Goal: Find specific page/section: Find specific page/section

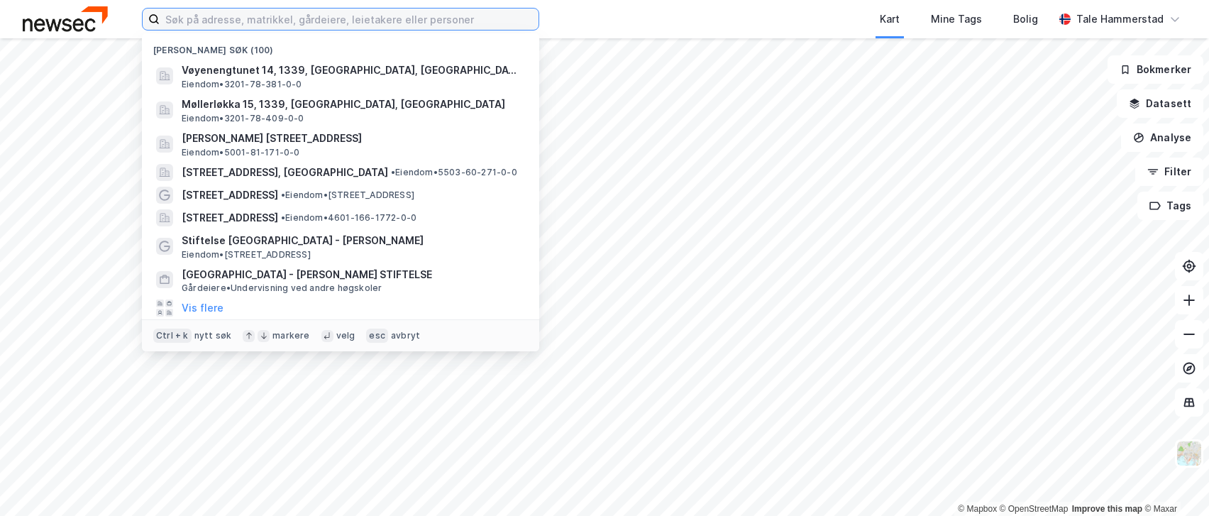
click at [460, 16] on input at bounding box center [349, 19] width 379 height 21
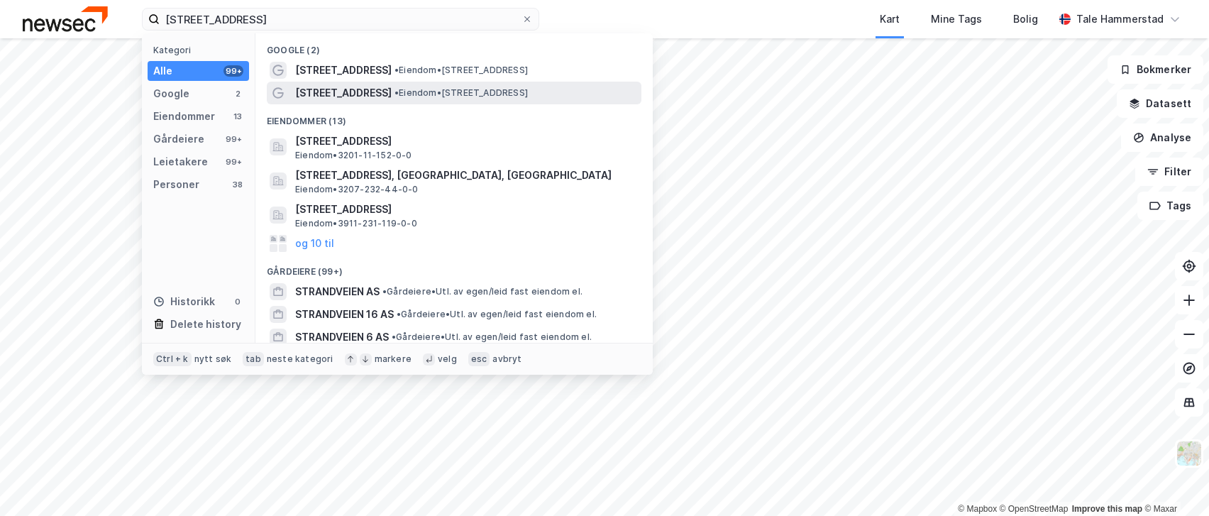
click at [475, 99] on div "[STREET_ADDRESS] • Eiendom • [STREET_ADDRESS]" at bounding box center [466, 92] width 343 height 17
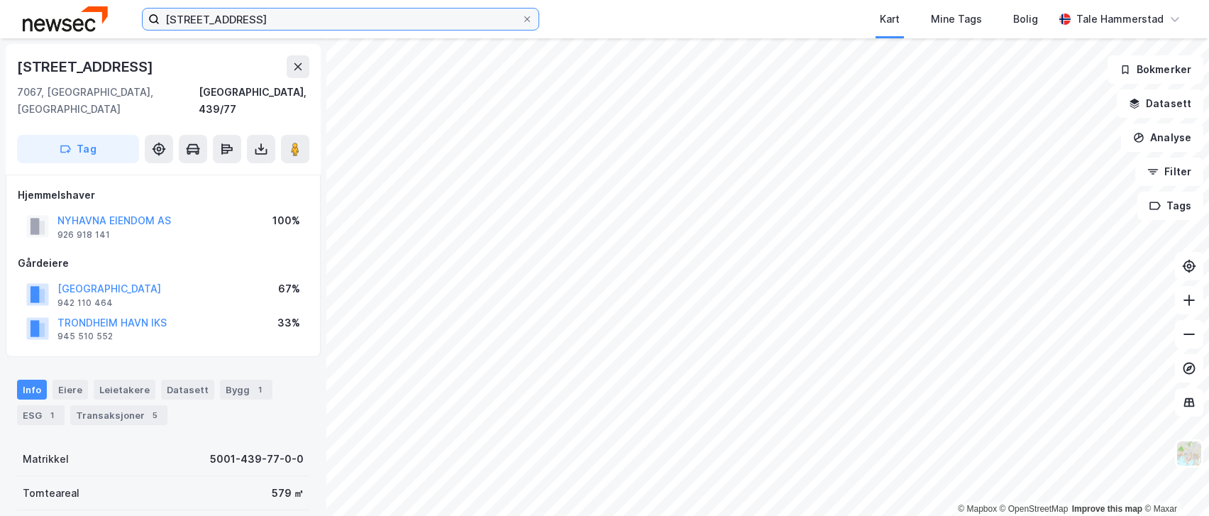
click at [281, 20] on input "[STREET_ADDRESS]" at bounding box center [341, 19] width 362 height 21
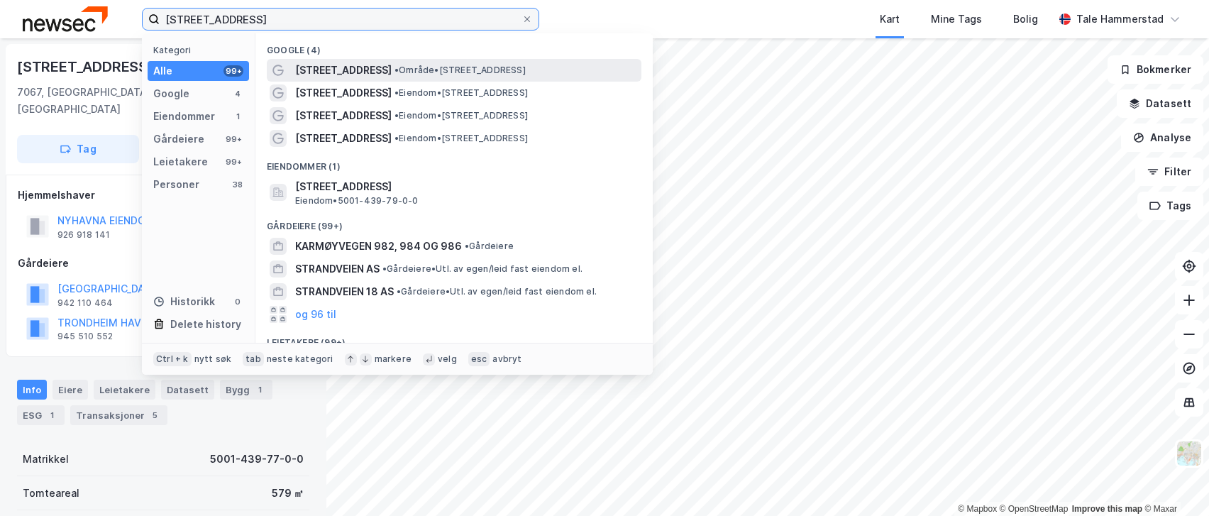
type input "[STREET_ADDRESS]"
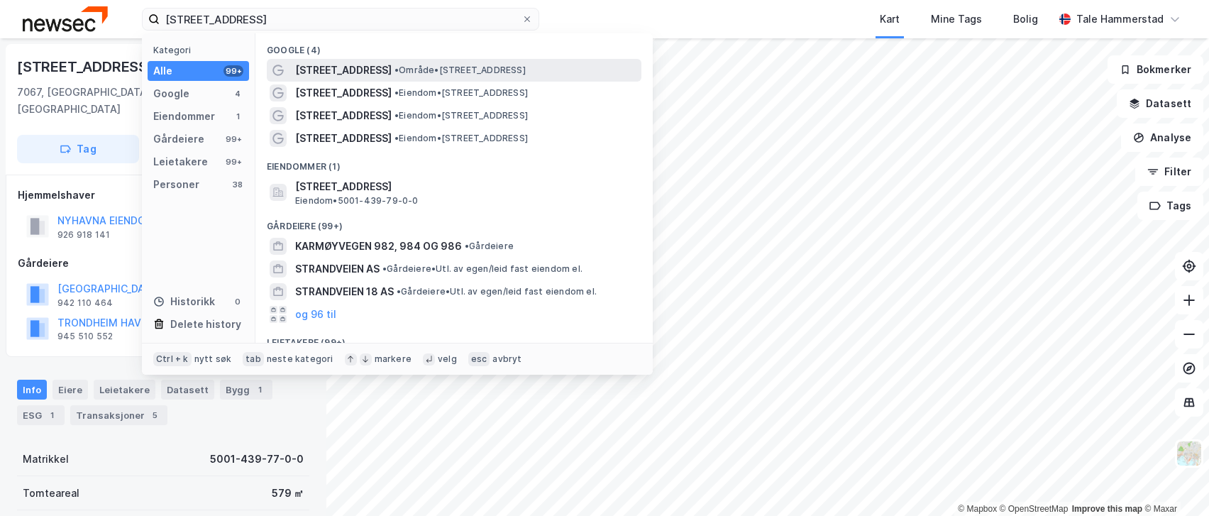
click at [448, 75] on span "• Område • [STREET_ADDRESS]" at bounding box center [459, 70] width 131 height 11
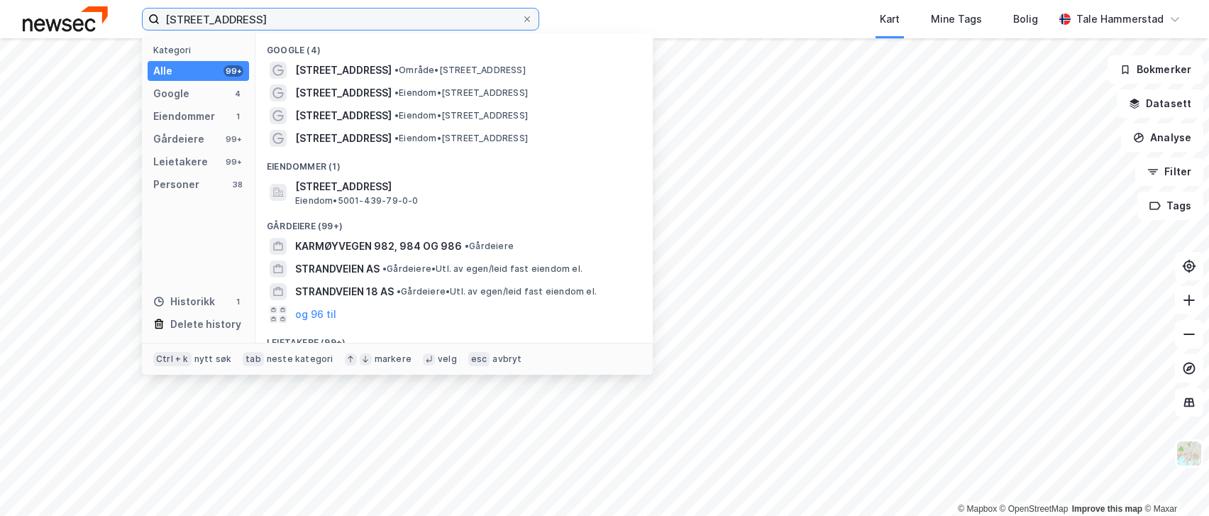
click at [266, 18] on input "[STREET_ADDRESS]" at bounding box center [341, 19] width 362 height 21
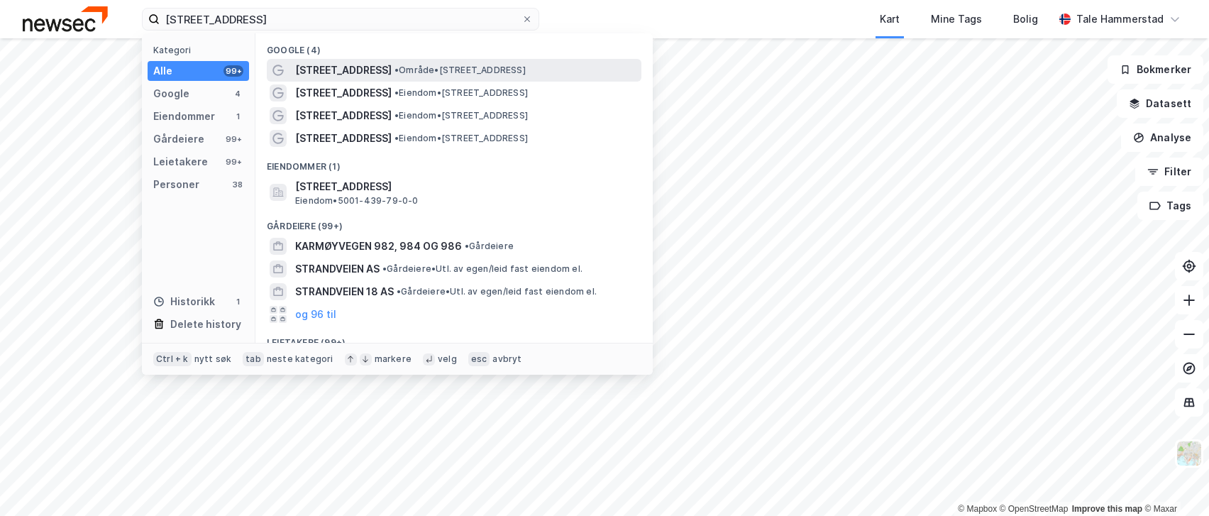
click at [328, 67] on span "[STREET_ADDRESS]" at bounding box center [343, 70] width 96 height 17
